Goal: Check status

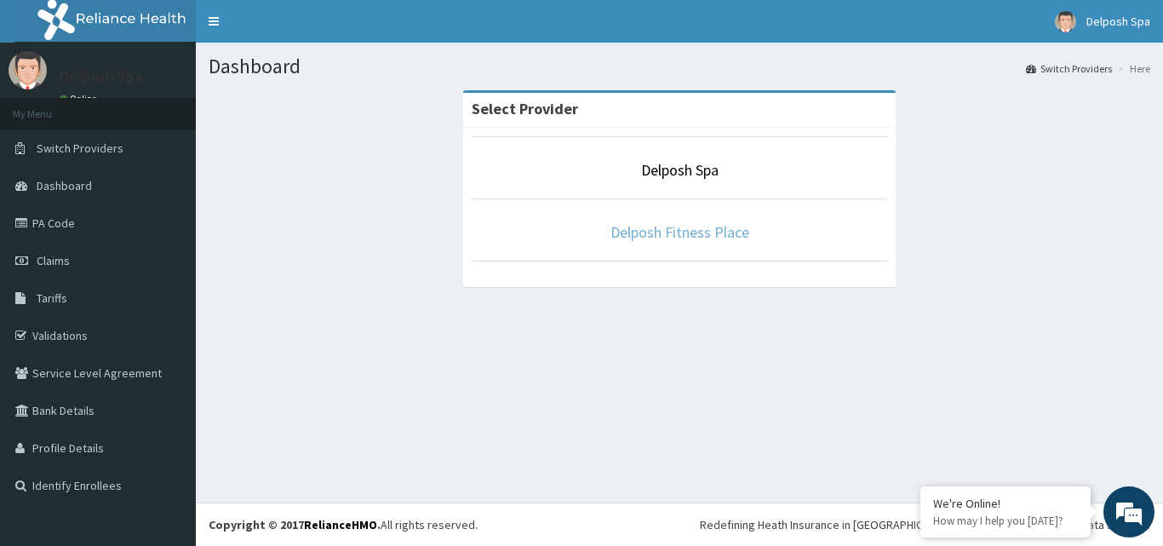
click at [698, 231] on link "Delposh Fitness Place" at bounding box center [680, 232] width 139 height 20
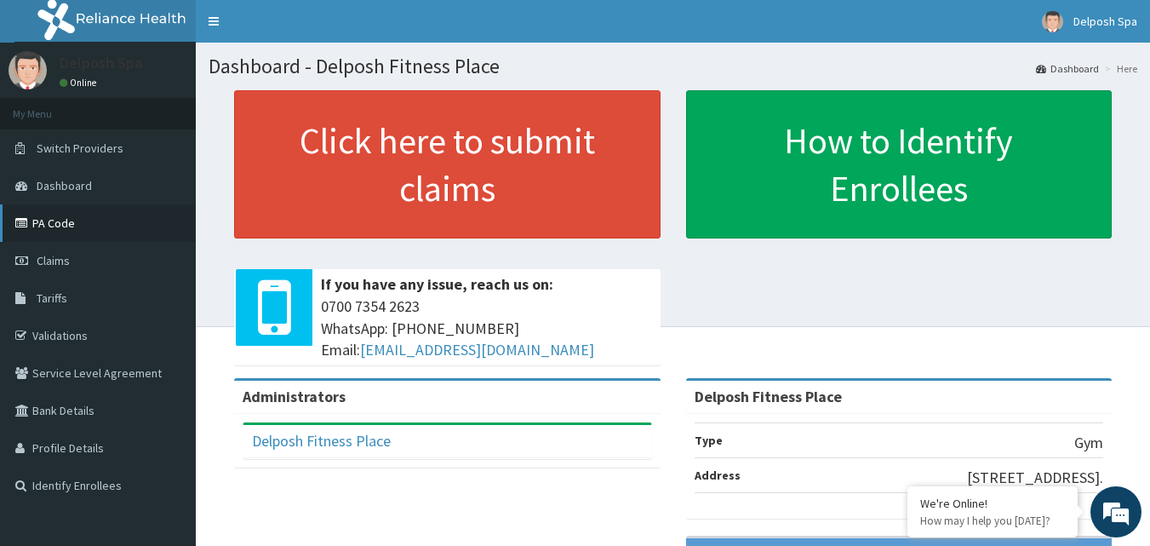
click at [141, 225] on link "PA Code" at bounding box center [98, 222] width 196 height 37
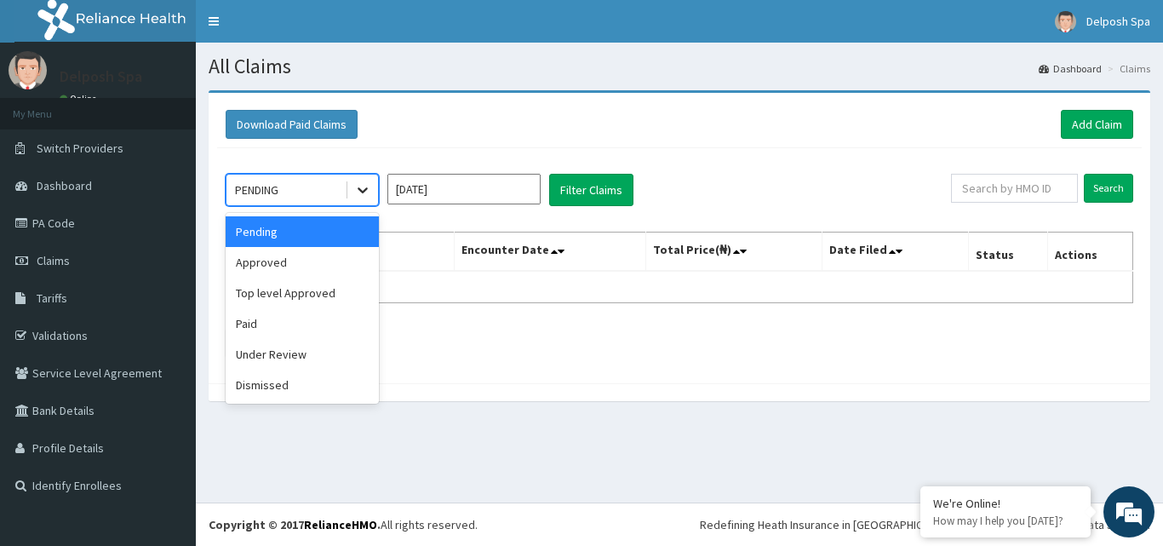
click at [357, 191] on icon at bounding box center [362, 189] width 17 height 17
click at [337, 261] on div "Approved" at bounding box center [302, 262] width 153 height 31
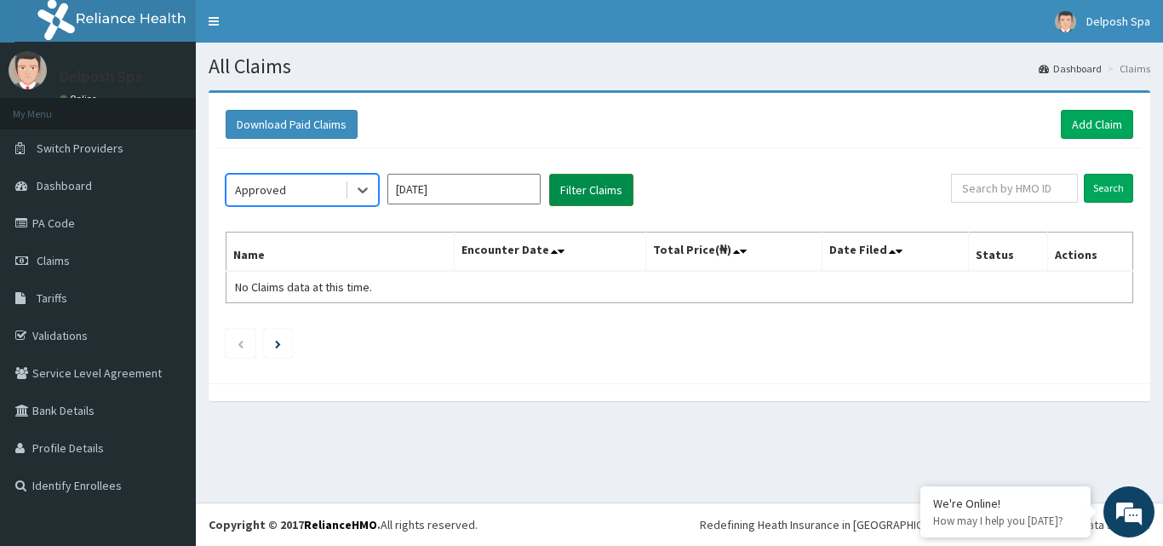
click at [581, 197] on button "Filter Claims" at bounding box center [591, 190] width 84 height 32
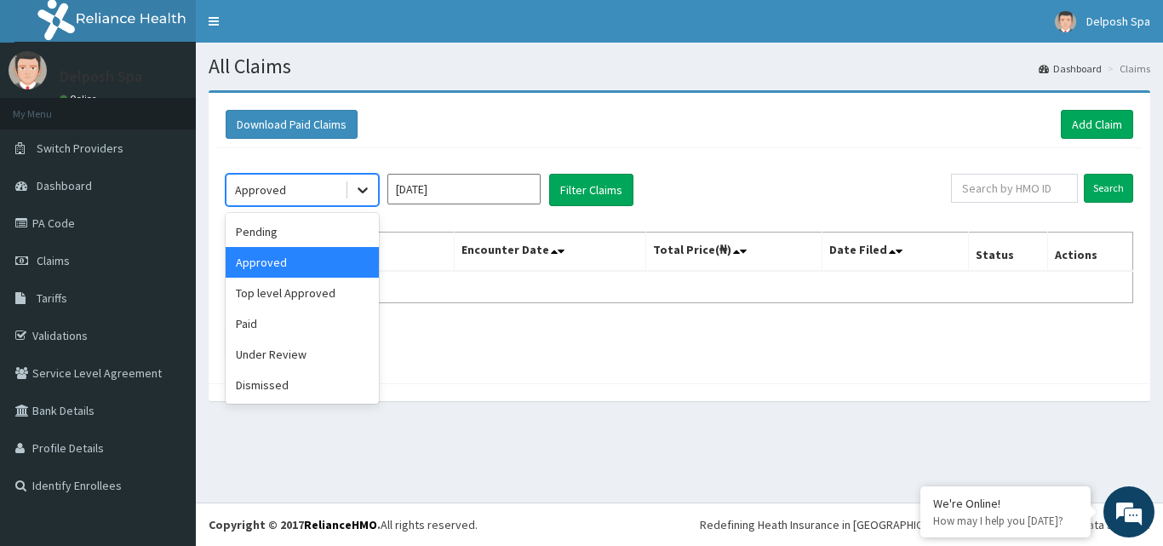
click at [370, 193] on icon at bounding box center [362, 189] width 17 height 17
click at [330, 324] on div "Paid" at bounding box center [302, 323] width 153 height 31
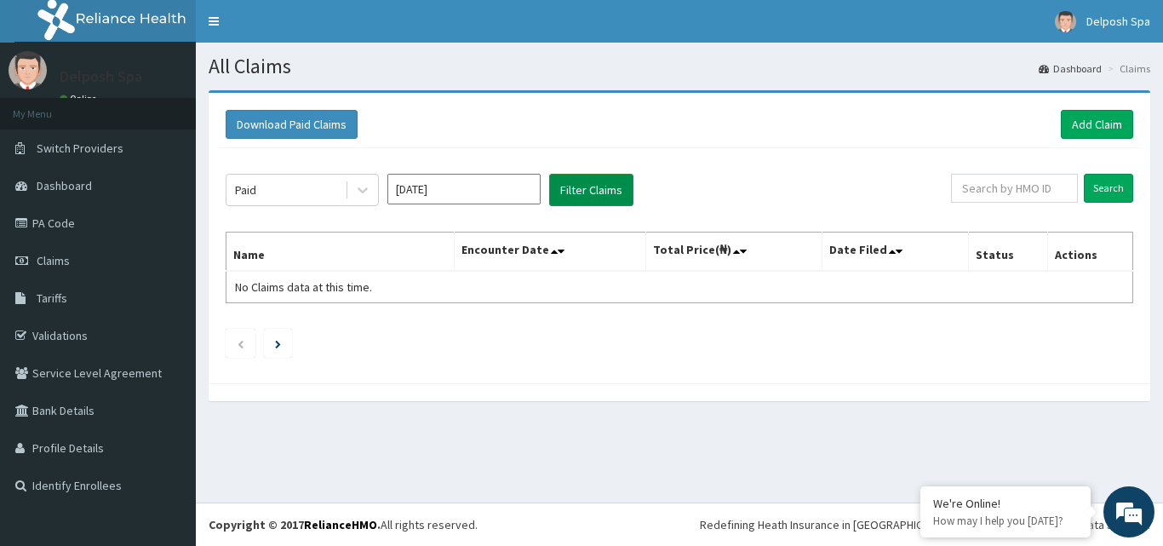
click at [570, 191] on button "Filter Claims" at bounding box center [591, 190] width 84 height 32
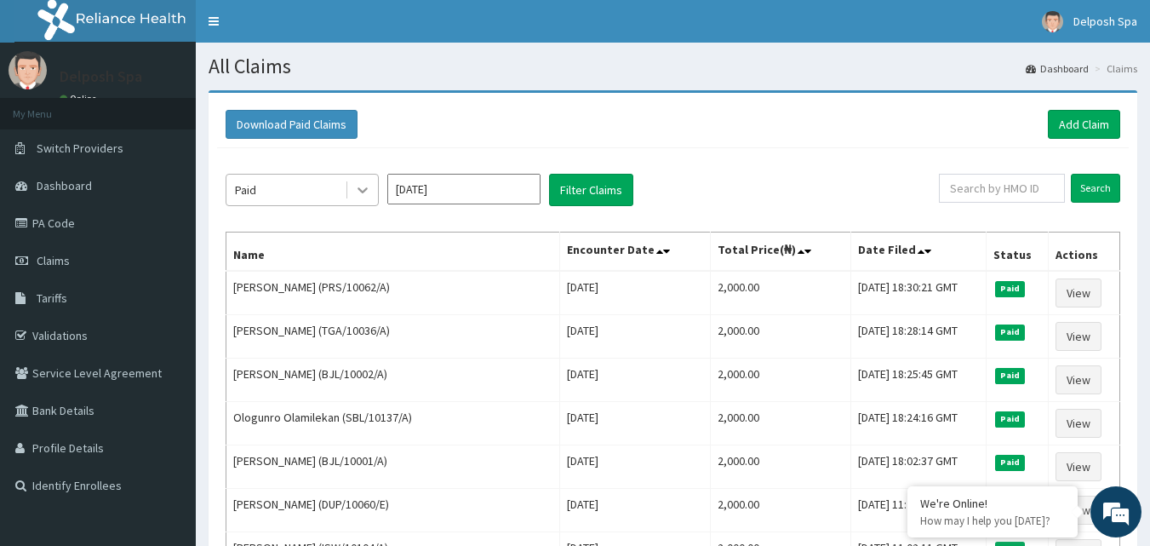
click at [360, 192] on icon at bounding box center [362, 189] width 17 height 17
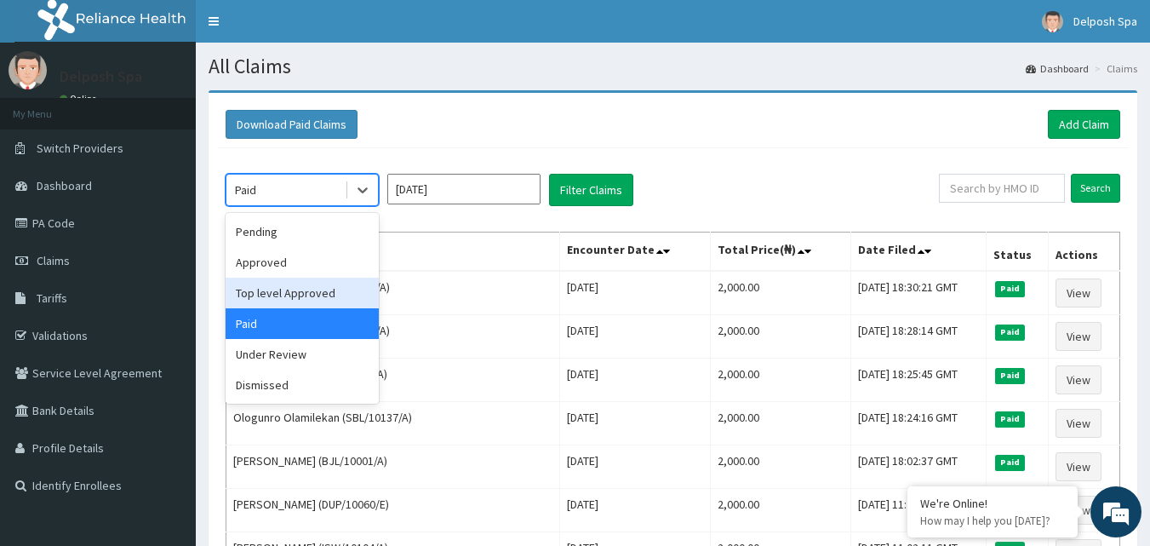
click at [324, 292] on div "Top level Approved" at bounding box center [302, 293] width 153 height 31
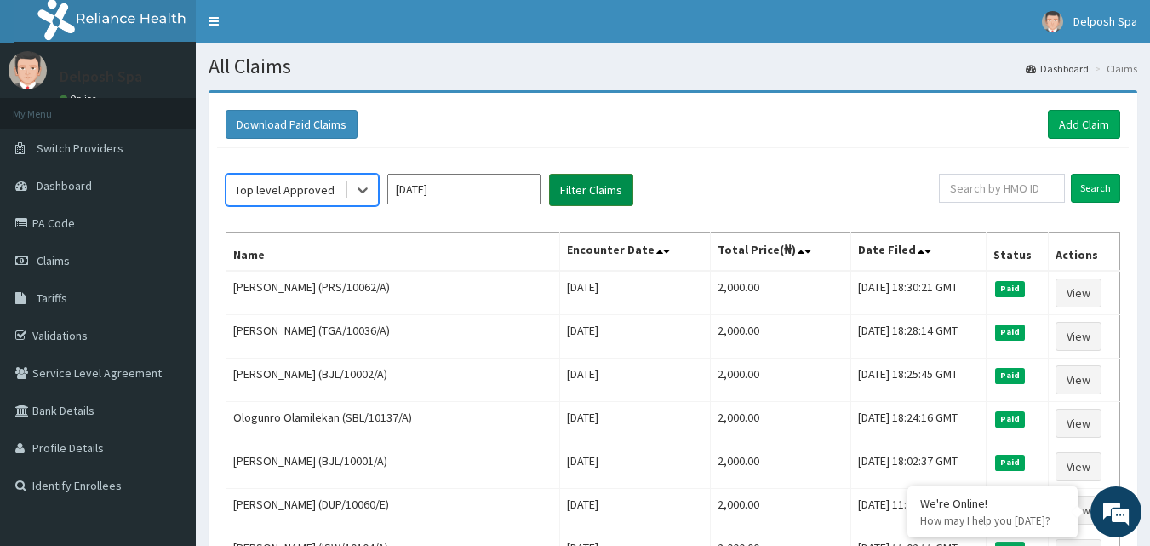
click at [596, 187] on button "Filter Claims" at bounding box center [591, 190] width 84 height 32
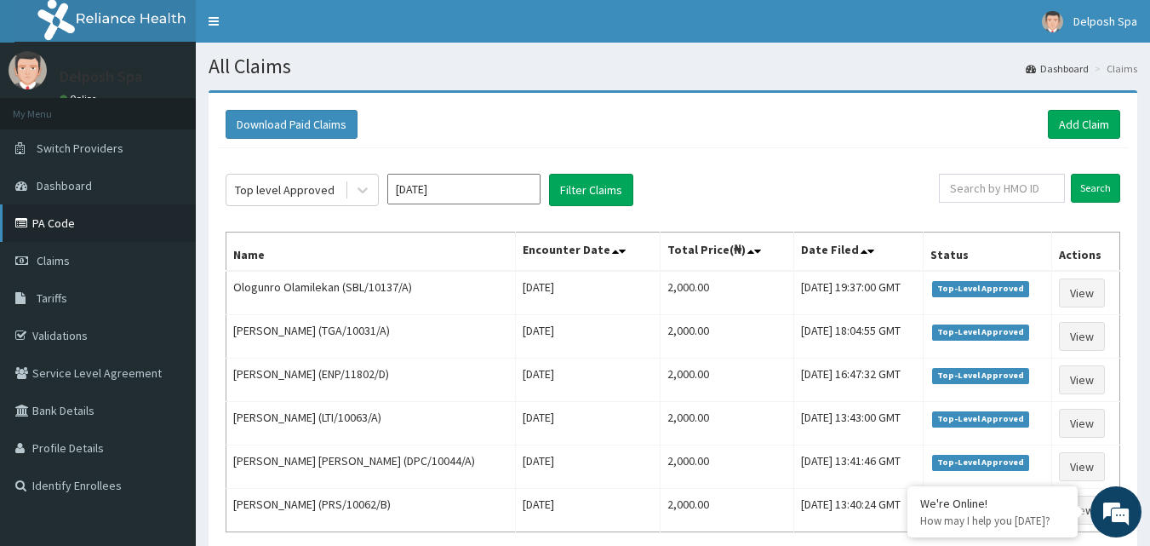
click at [113, 211] on link "PA Code" at bounding box center [98, 222] width 196 height 37
